Goal: Register for event/course

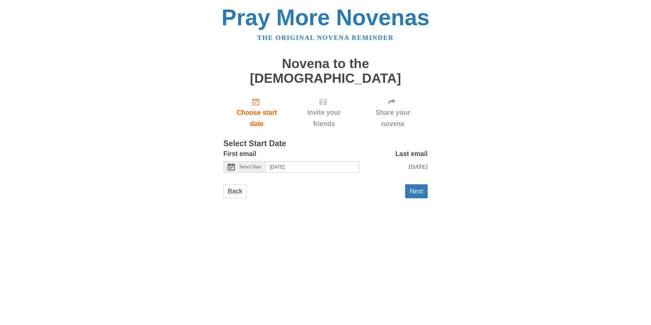
click at [256, 165] on span "Select Date" at bounding box center [251, 167] width 22 height 5
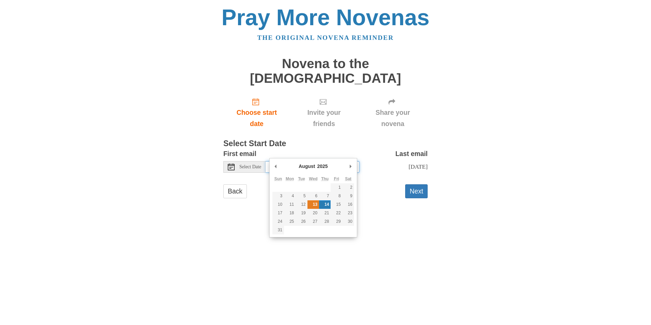
type input "Wednesday, August 13th"
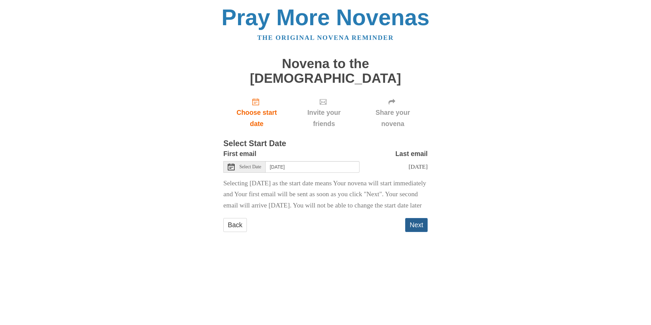
click at [414, 221] on button "Next" at bounding box center [416, 225] width 22 height 14
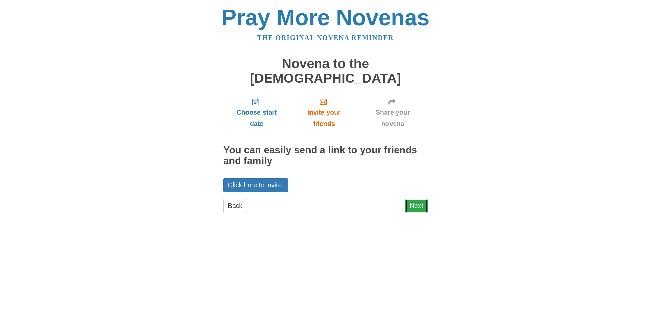
click at [412, 199] on link "Next" at bounding box center [416, 206] width 22 height 14
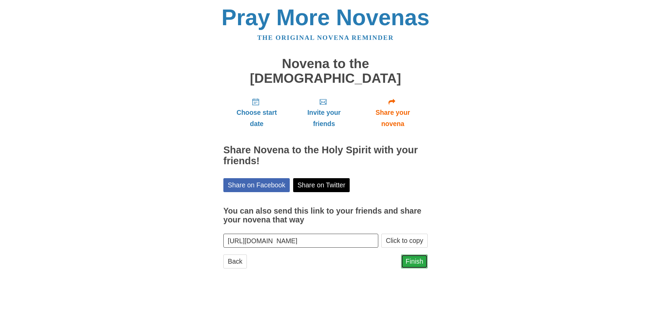
click at [412, 255] on link "Finish" at bounding box center [414, 262] width 27 height 14
